Goal: Transaction & Acquisition: Purchase product/service

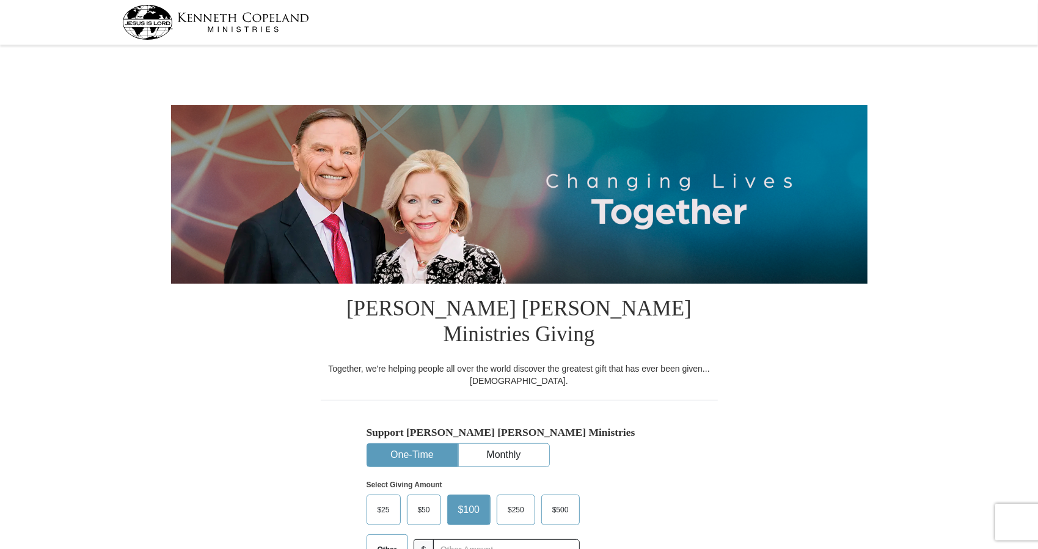
select select "TX"
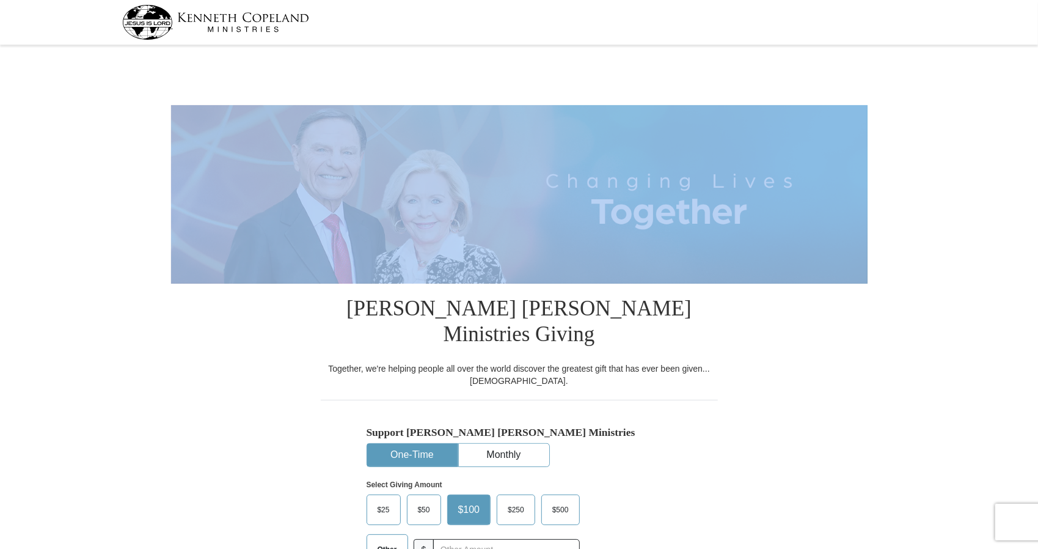
drag, startPoint x: 1037, startPoint y: 64, endPoint x: 1042, endPoint y: 98, distance: 34.6
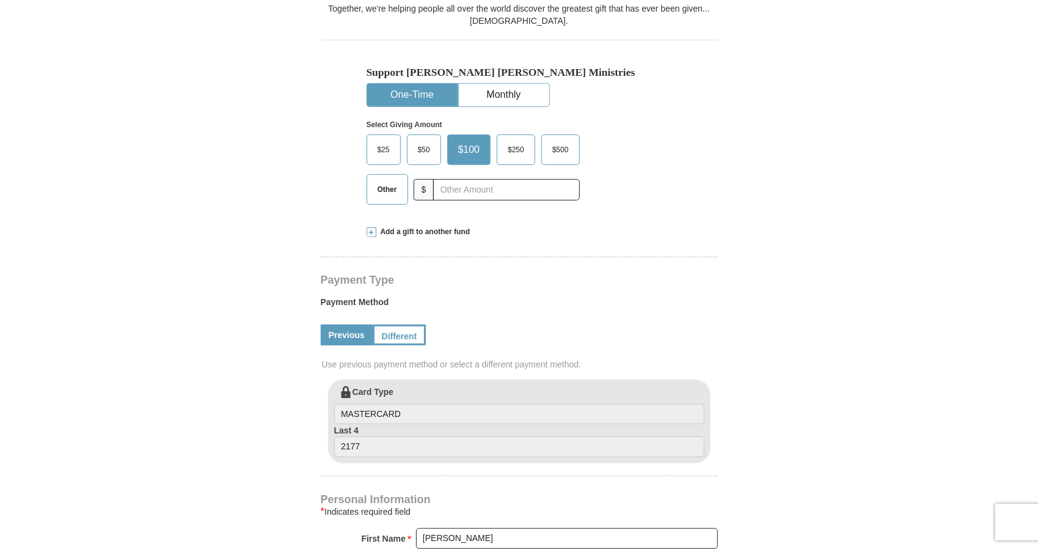
scroll to position [347, 0]
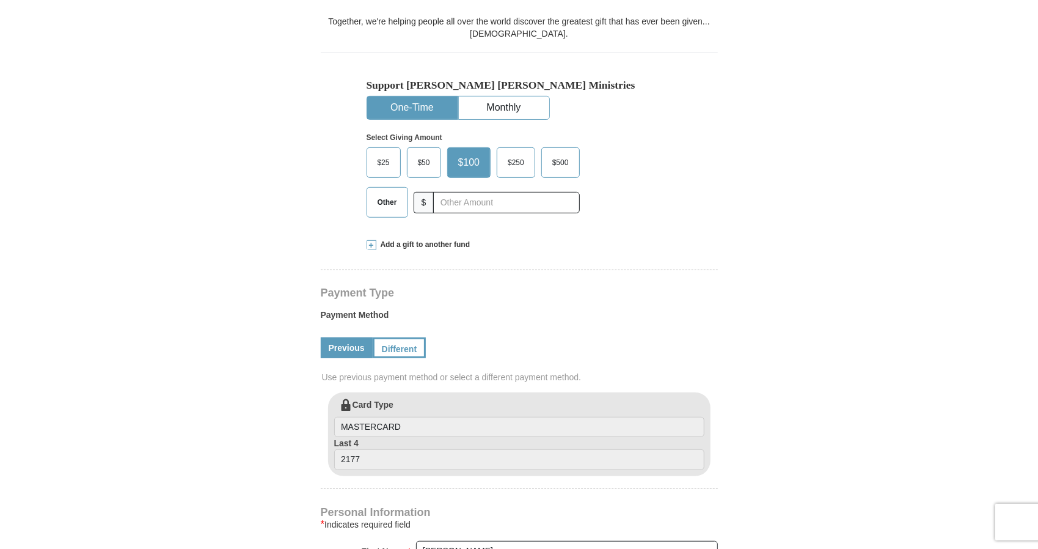
click at [385, 153] on span "$25" at bounding box center [383, 162] width 24 height 18
click at [0, 0] on input "$25" at bounding box center [0, 0] width 0 height 0
click at [385, 153] on span "$25" at bounding box center [385, 162] width 29 height 18
click at [0, 0] on input "$25" at bounding box center [0, 0] width 0 height 0
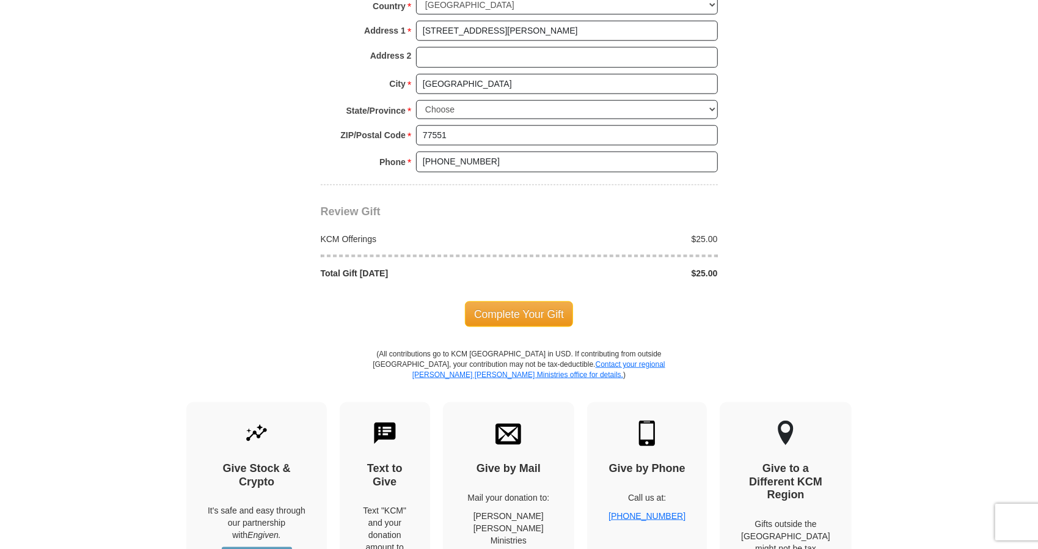
scroll to position [999, 0]
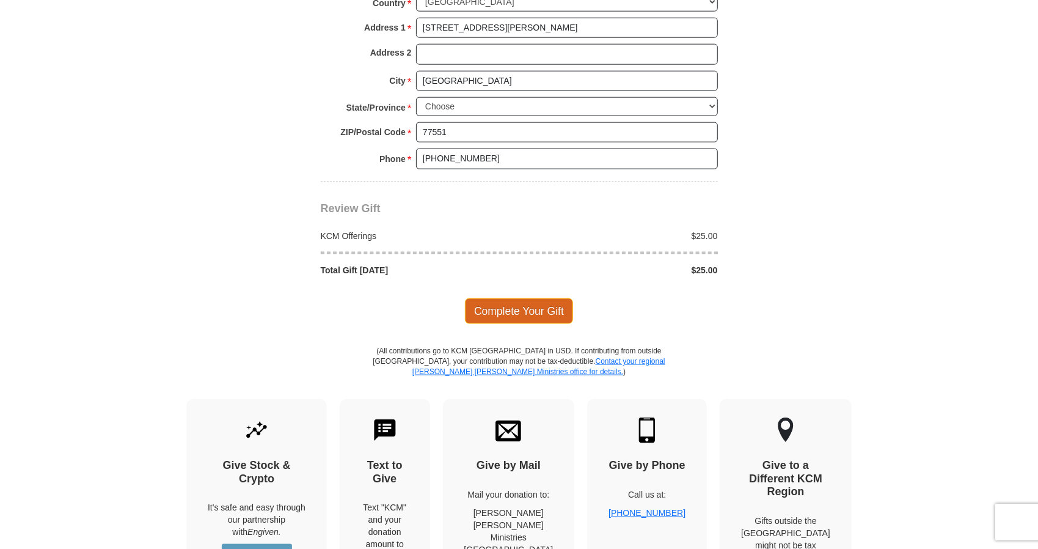
click at [522, 298] on span "Complete Your Gift" at bounding box center [519, 311] width 108 height 26
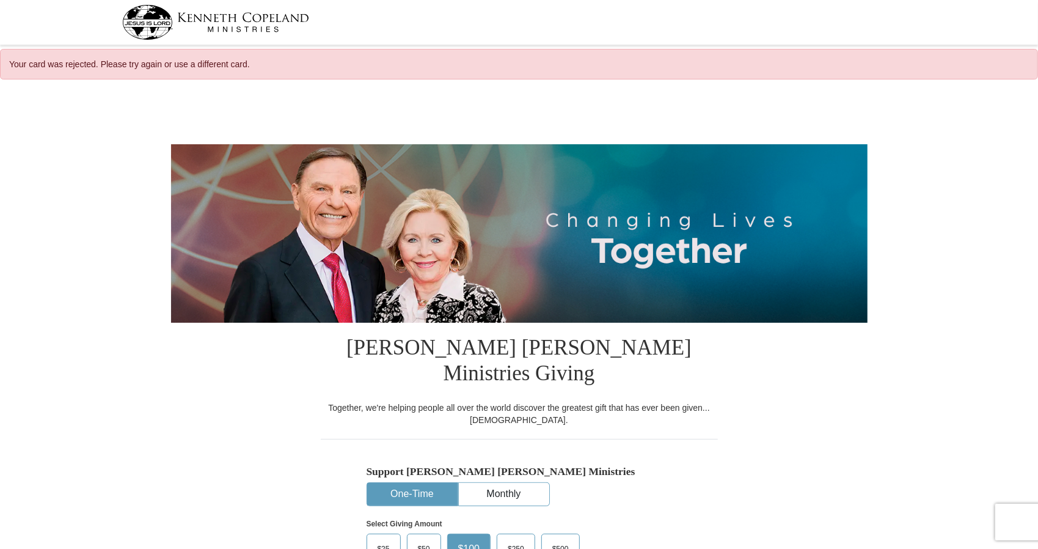
select select "TX"
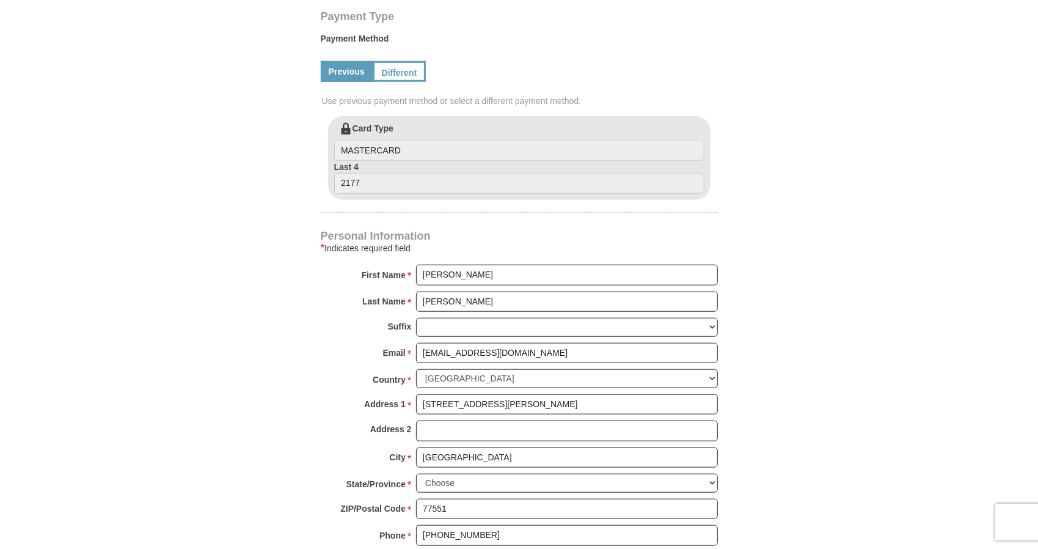
scroll to position [670, 0]
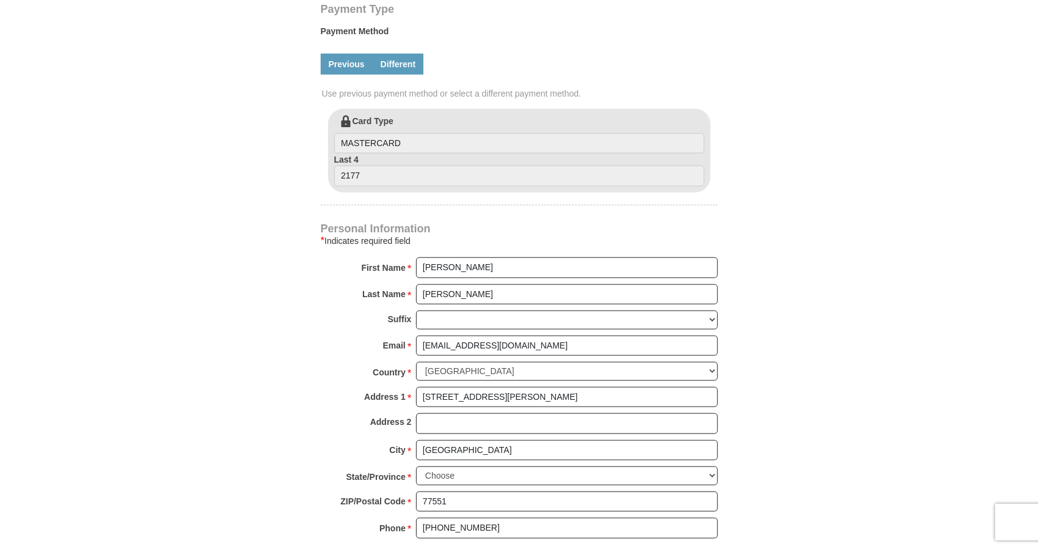
click at [391, 54] on link "Different" at bounding box center [398, 64] width 51 height 21
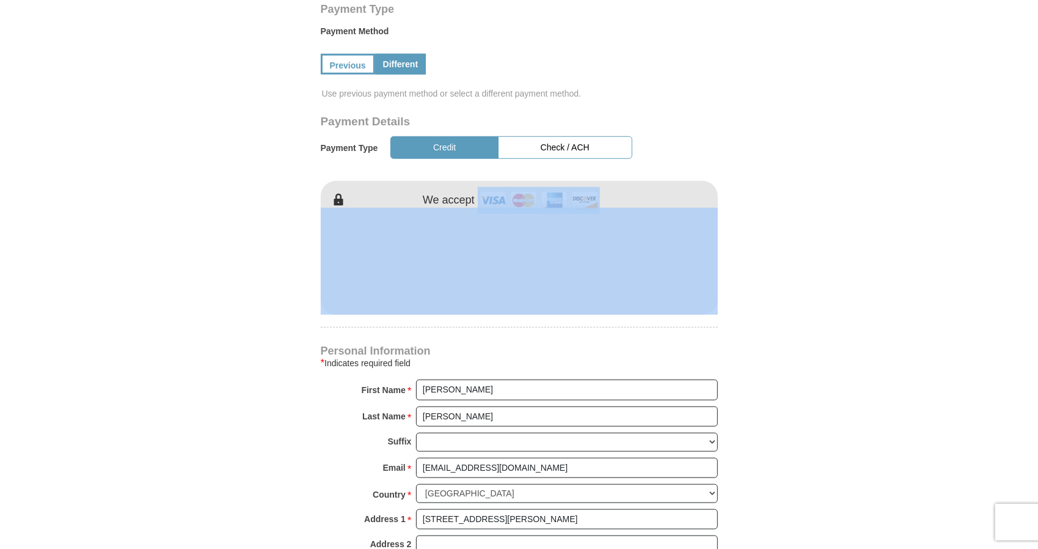
drag, startPoint x: 1037, startPoint y: 177, endPoint x: 1040, endPoint y: 197, distance: 20.4
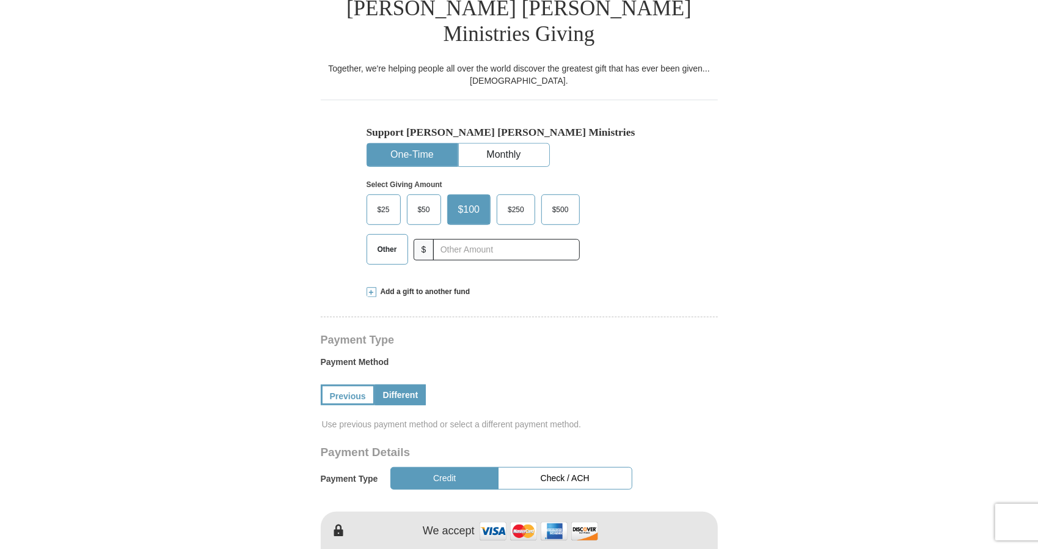
scroll to position [337, 0]
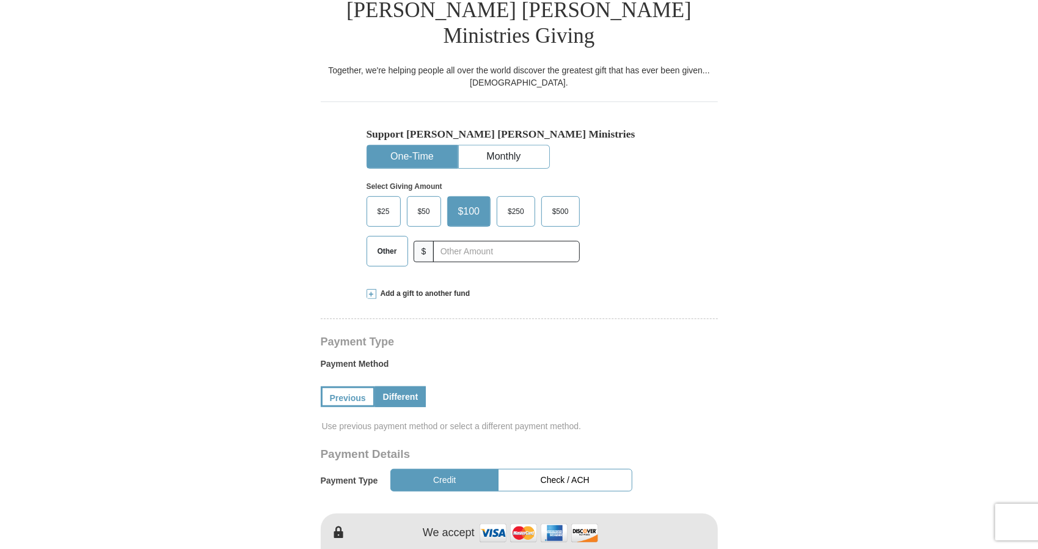
click at [391, 202] on span "$25" at bounding box center [383, 211] width 24 height 18
click at [0, 0] on input "$25" at bounding box center [0, 0] width 0 height 0
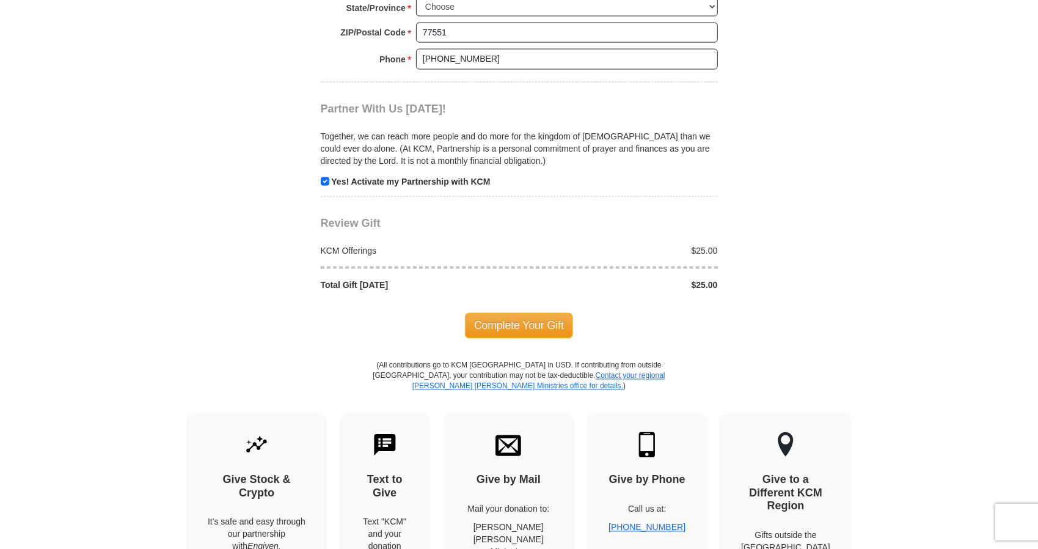
scroll to position [1281, 0]
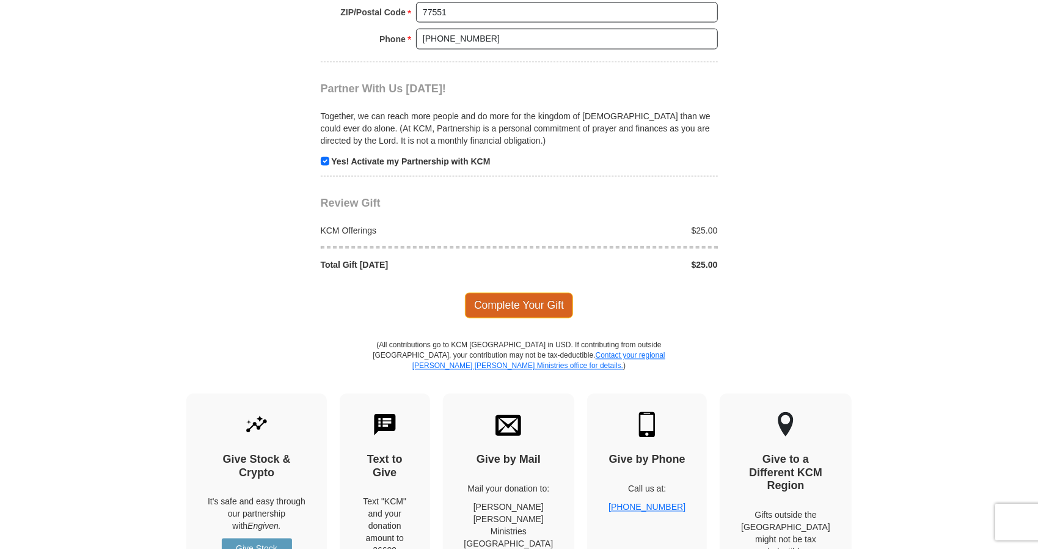
click at [511, 293] on span "Complete Your Gift" at bounding box center [519, 306] width 108 height 26
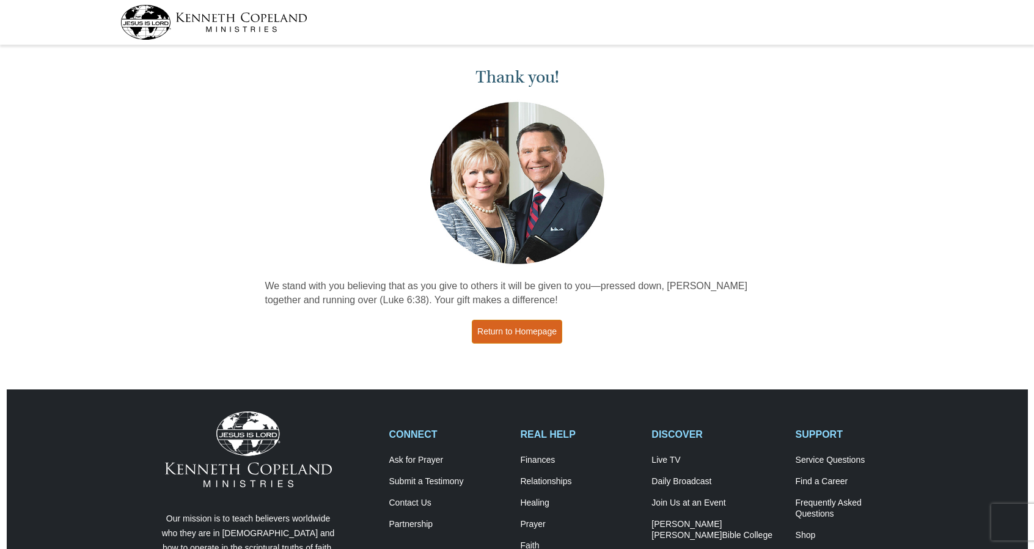
click at [508, 327] on link "Return to Homepage" at bounding box center [517, 332] width 90 height 24
